Goal: Go to known website: Access a specific website the user already knows

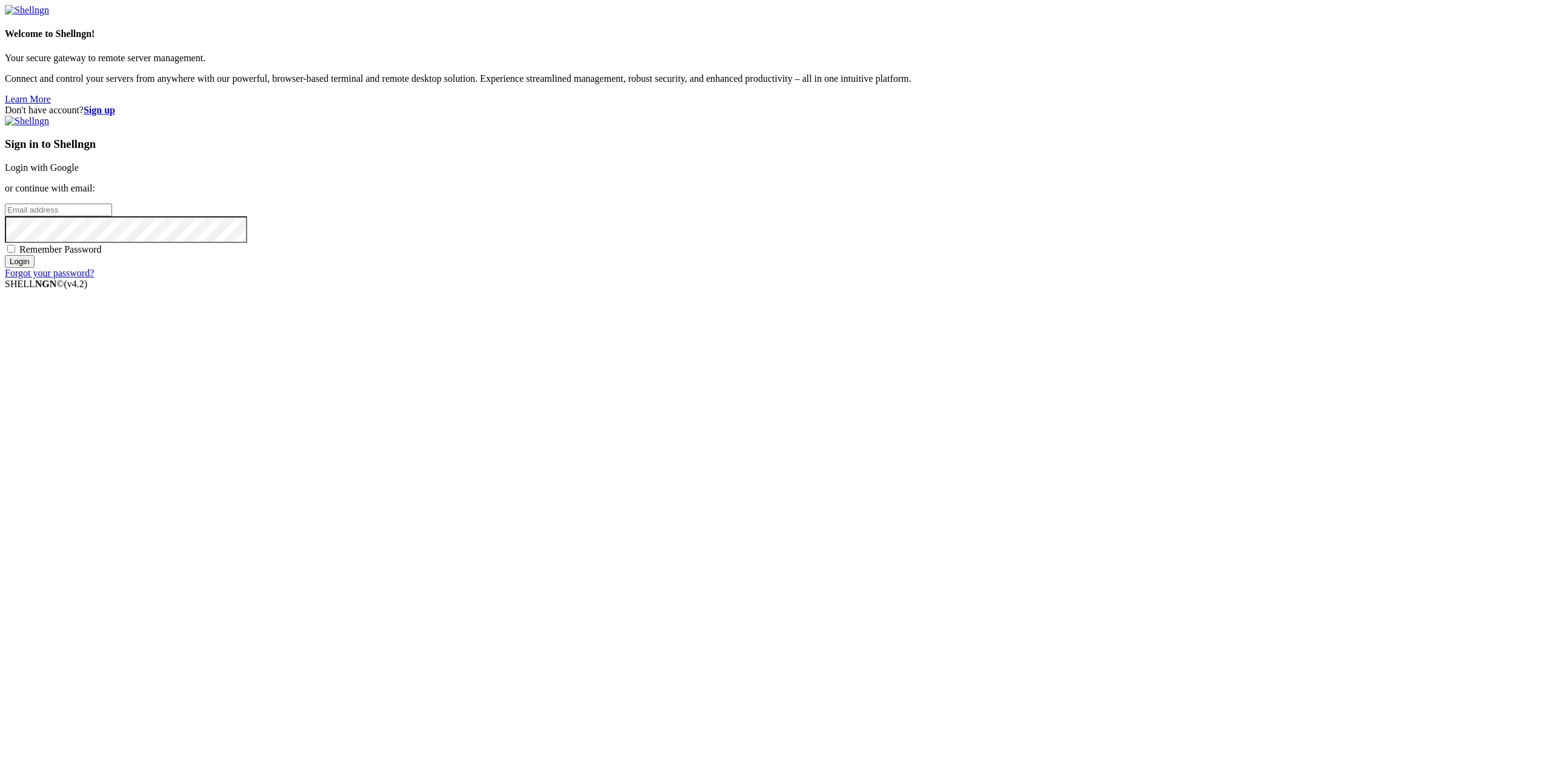
type input "[EMAIL_ADDRESS][DOMAIN_NAME]"
click at [35, 268] on input "Login" at bounding box center [20, 261] width 30 height 13
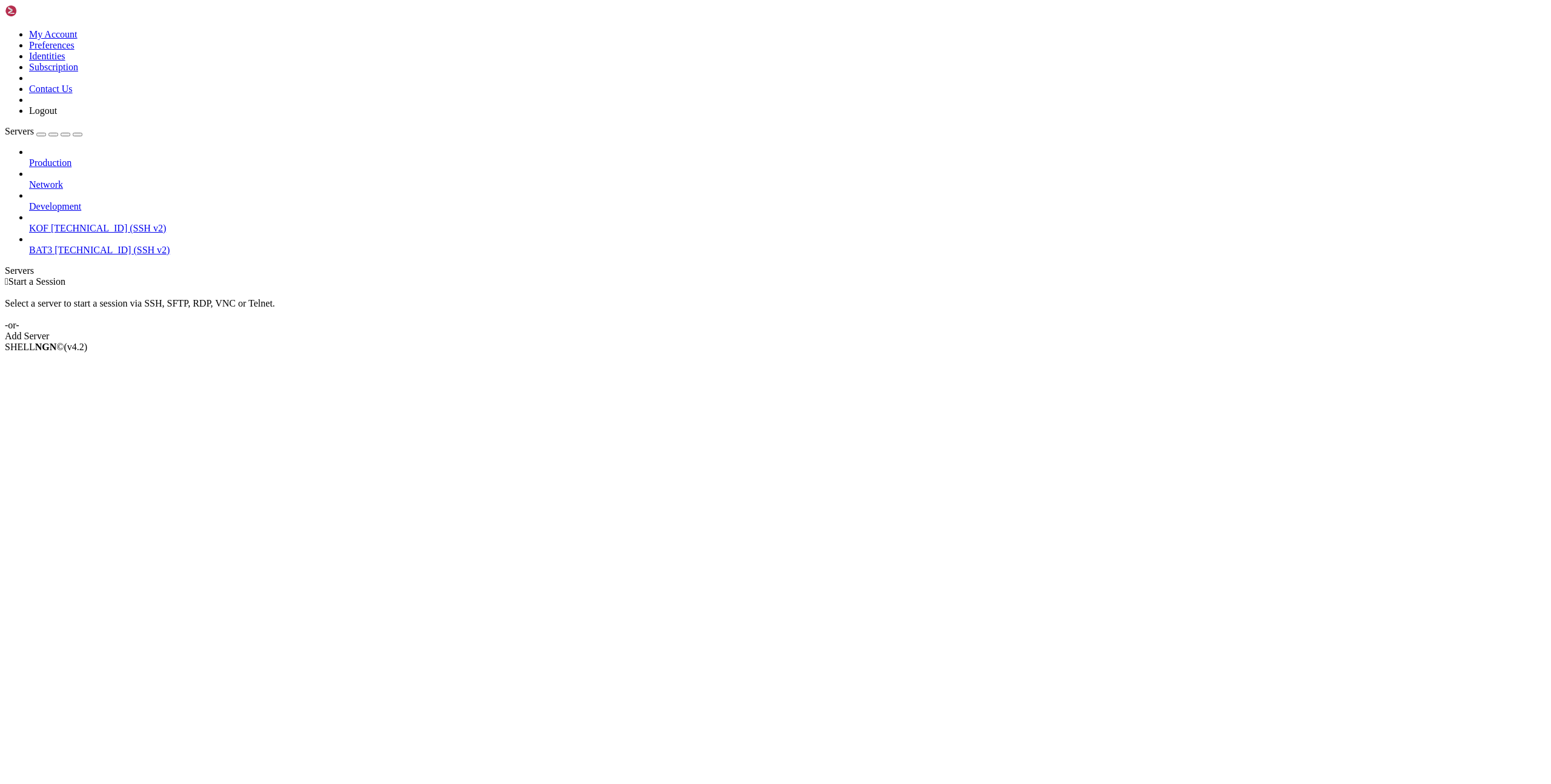
click at [86, 223] on span "[TECHNICAL_ID] (SSH v2)" at bounding box center [108, 228] width 115 height 10
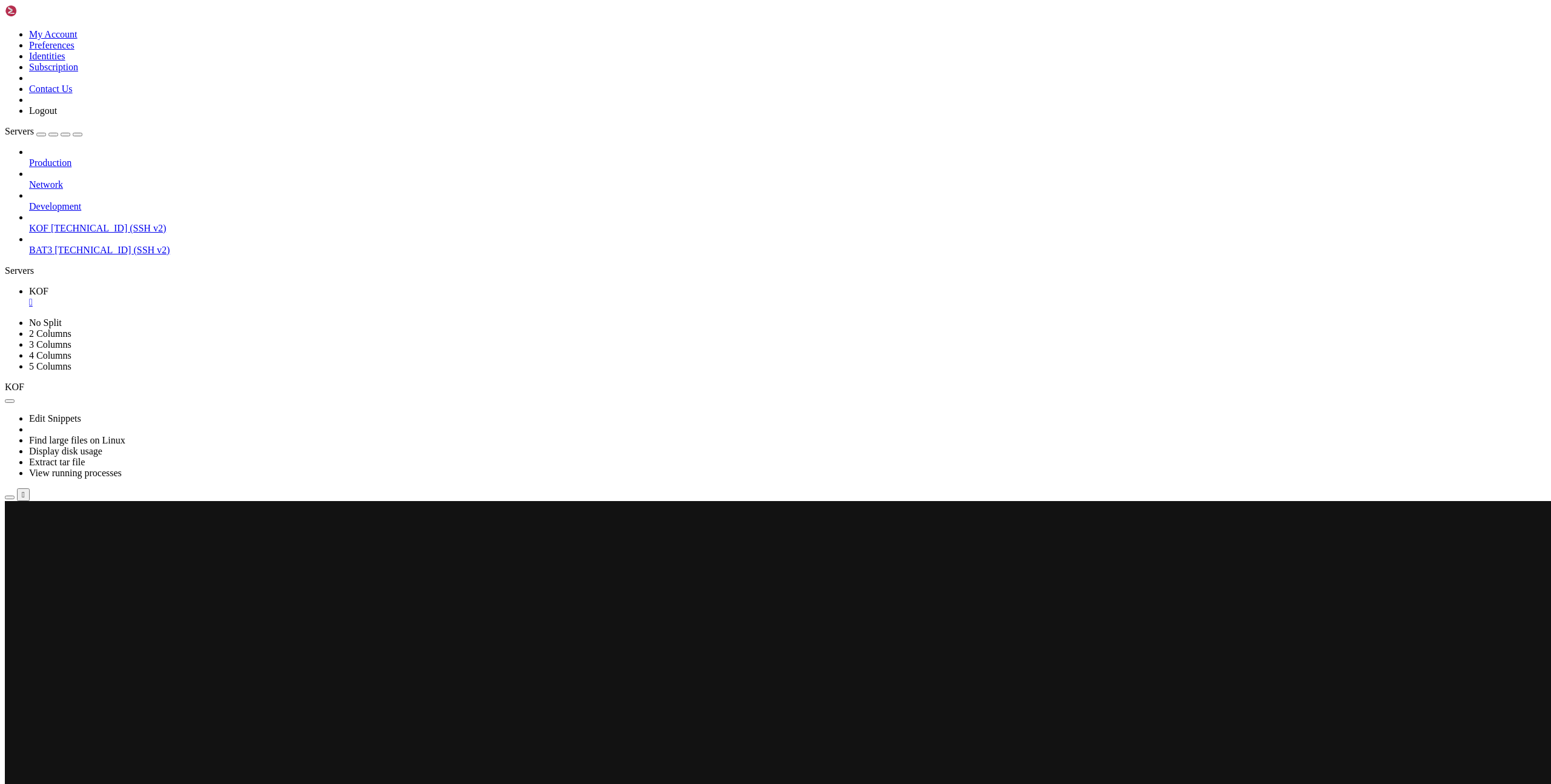
scroll to position [161, 0]
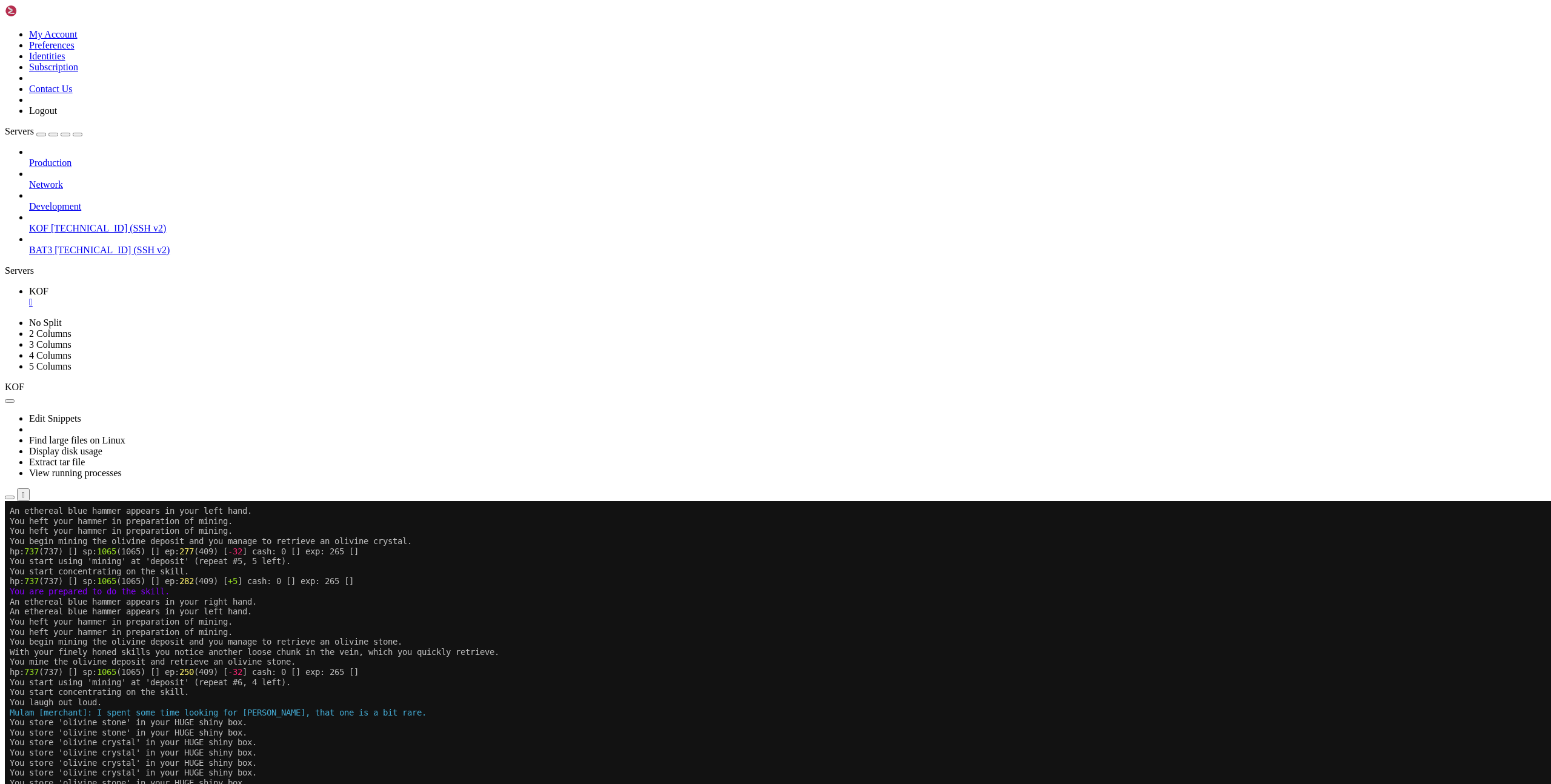
scroll to position [161, 0]
